Goal: Book appointment/travel/reservation

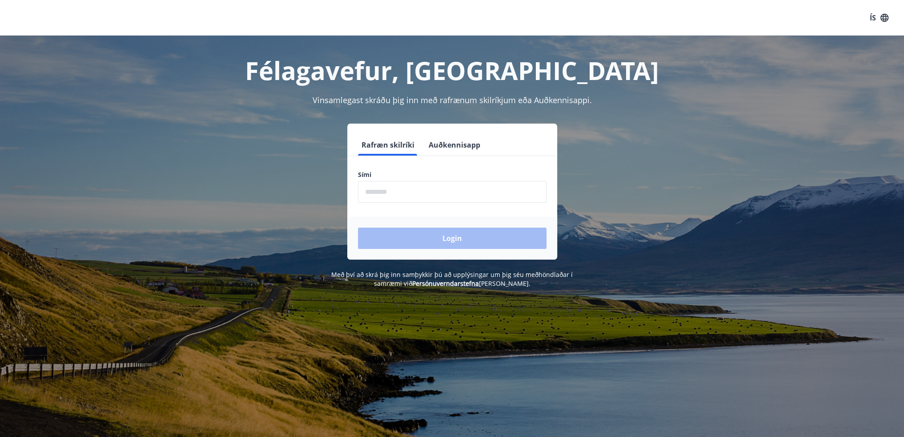
click at [452, 197] on input "phone" at bounding box center [452, 192] width 189 height 22
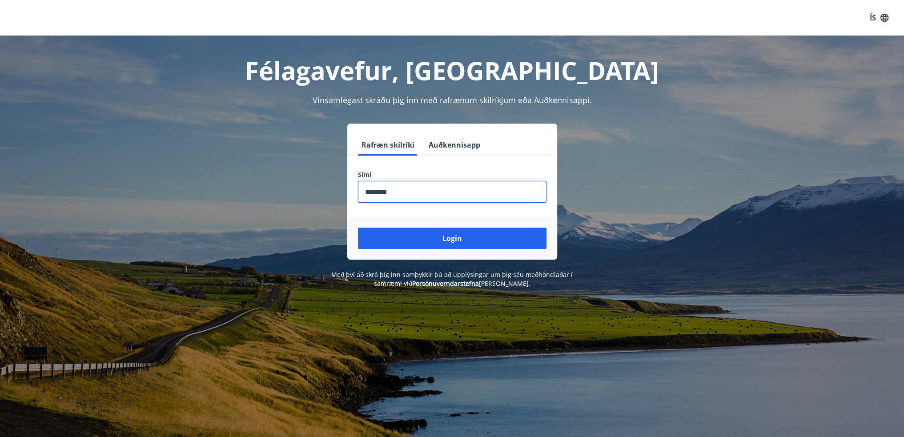
type input "********"
click at [358, 228] on button "Login" at bounding box center [452, 238] width 189 height 21
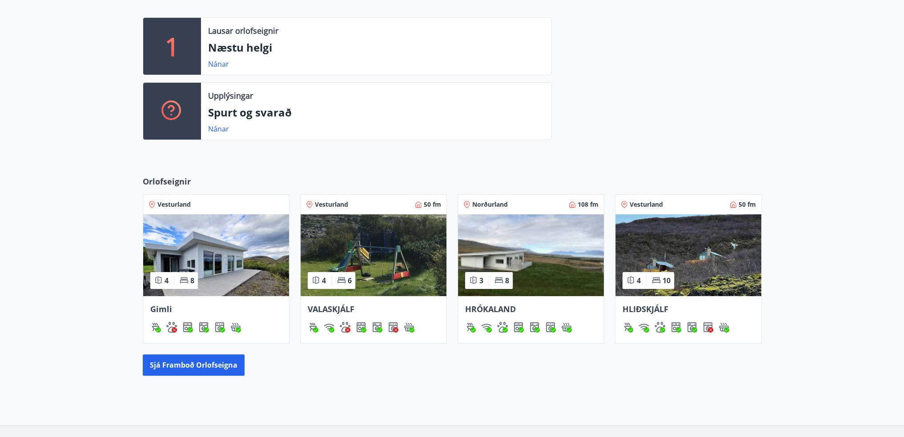
scroll to position [267, 0]
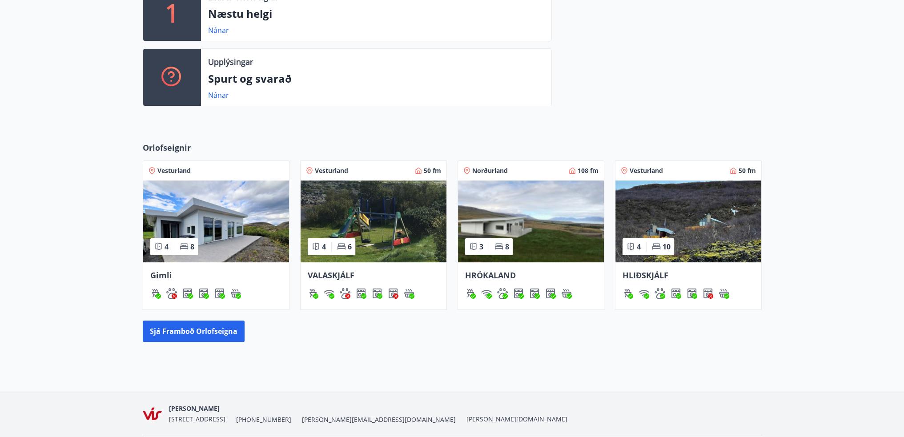
click at [215, 220] on img at bounding box center [216, 222] width 146 height 82
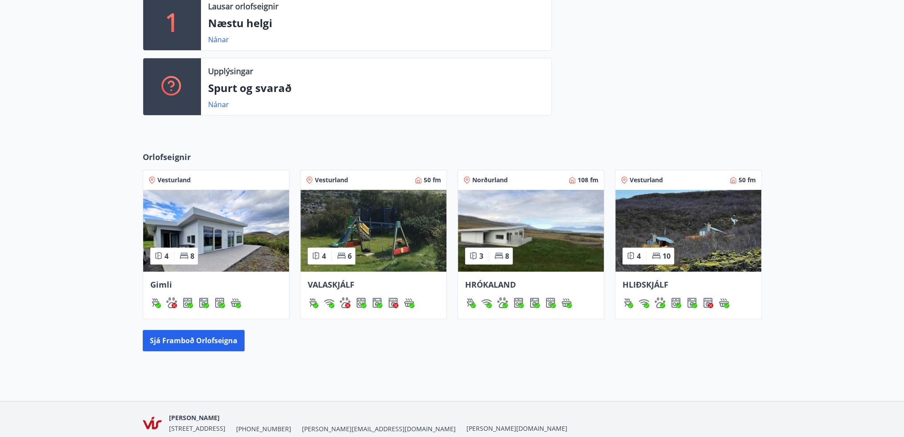
scroll to position [295, 0]
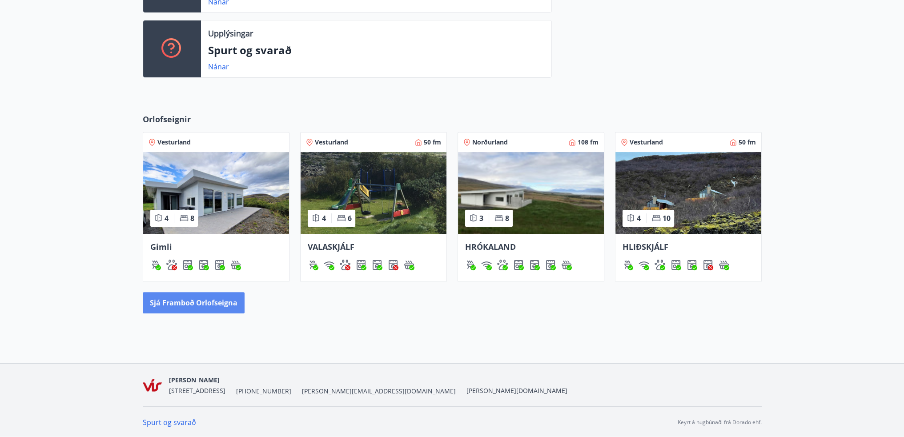
click at [238, 297] on button "Sjá framboð orlofseigna" at bounding box center [194, 302] width 102 height 21
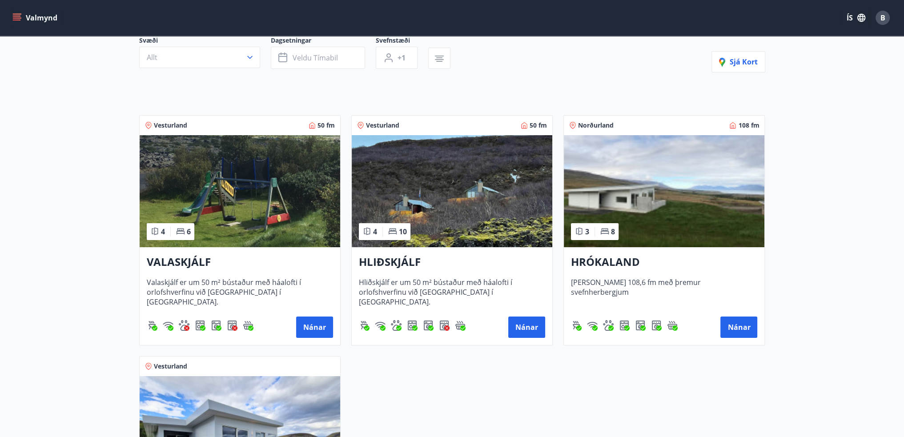
click at [659, 191] on img at bounding box center [664, 191] width 201 height 112
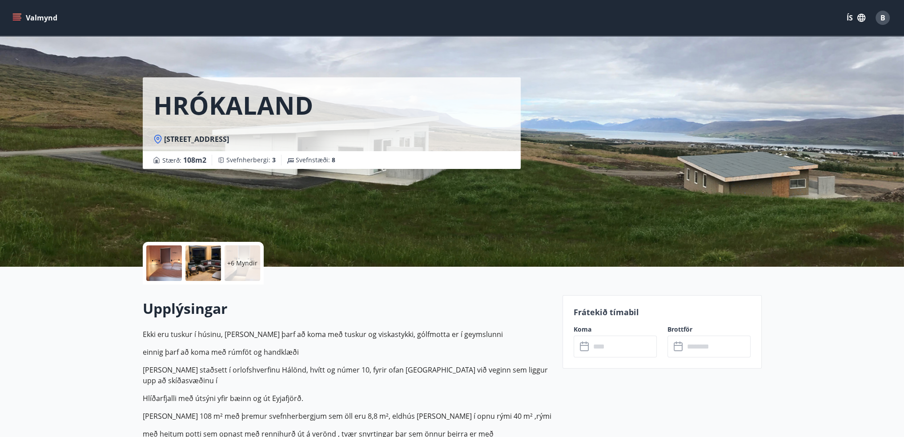
click at [171, 265] on div at bounding box center [164, 263] width 36 height 36
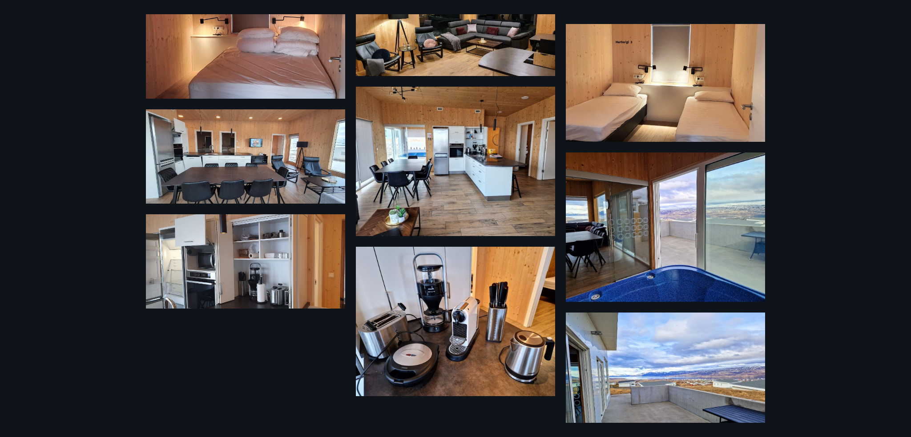
scroll to position [178, 0]
